Goal: Find specific page/section: Find specific page/section

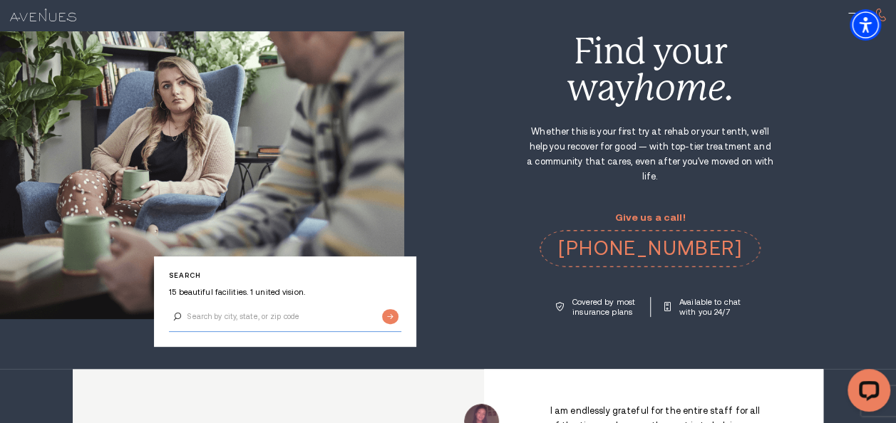
click at [255, 323] on input "Search by city, state, or zip code" at bounding box center [285, 317] width 232 height 30
type input "[GEOGRAPHIC_DATA]"
click at [382, 309] on input "Submit button" at bounding box center [390, 316] width 16 height 15
click at [254, 317] on input "[GEOGRAPHIC_DATA]" at bounding box center [285, 317] width 232 height 30
type input "[GEOGRAPHIC_DATA], [GEOGRAPHIC_DATA]"
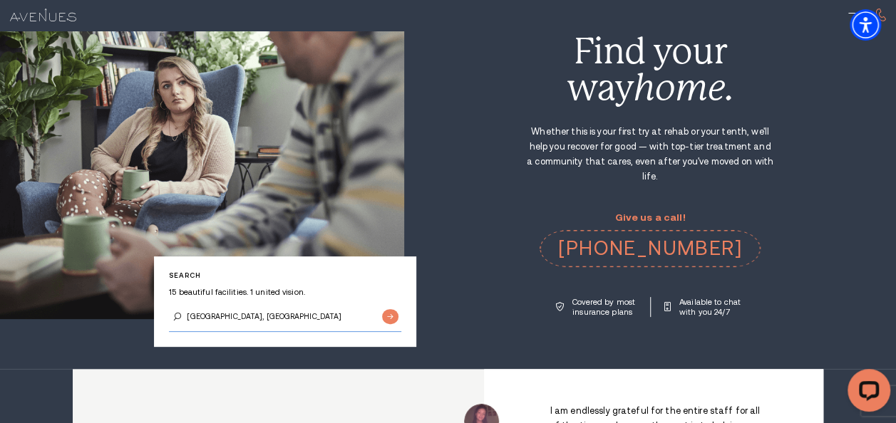
click at [382, 309] on input "Submit button" at bounding box center [390, 316] width 16 height 15
